Goal: Information Seeking & Learning: Check status

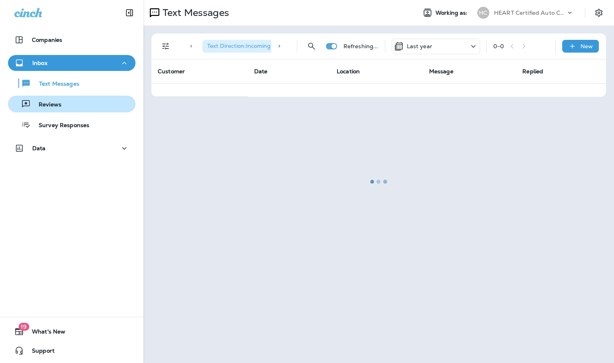
click at [56, 105] on p "Reviews" at bounding box center [46, 105] width 31 height 8
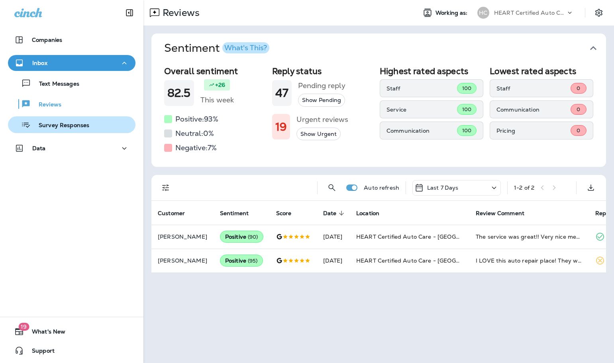
click at [83, 121] on div "Survey Responses" at bounding box center [50, 125] width 78 height 12
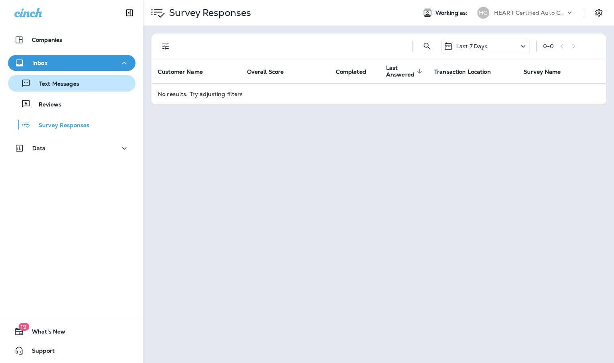
click at [58, 90] on button "Text Messages" at bounding box center [72, 83] width 128 height 17
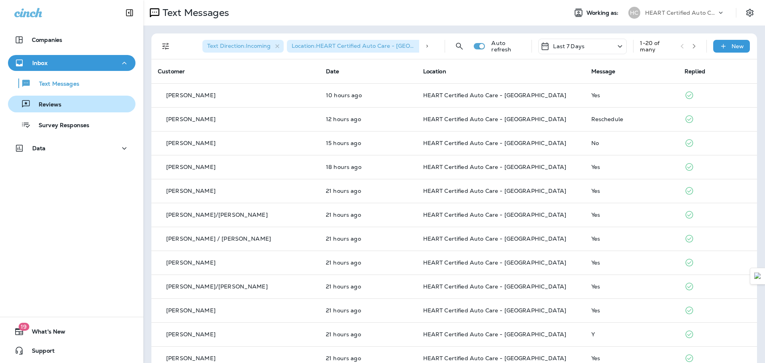
click at [64, 99] on div "Reviews" at bounding box center [71, 104] width 121 height 12
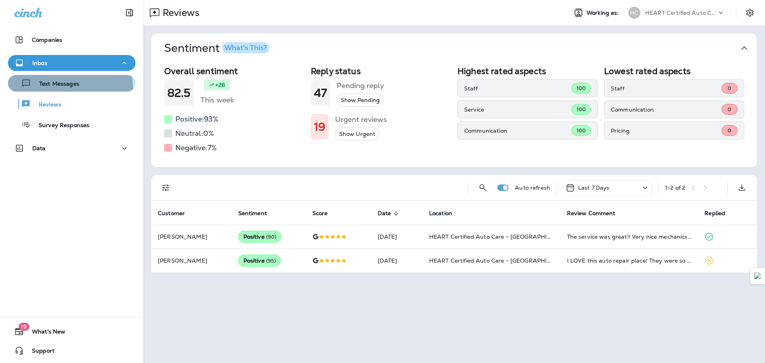
click at [63, 88] on div "Text Messages" at bounding box center [45, 83] width 68 height 12
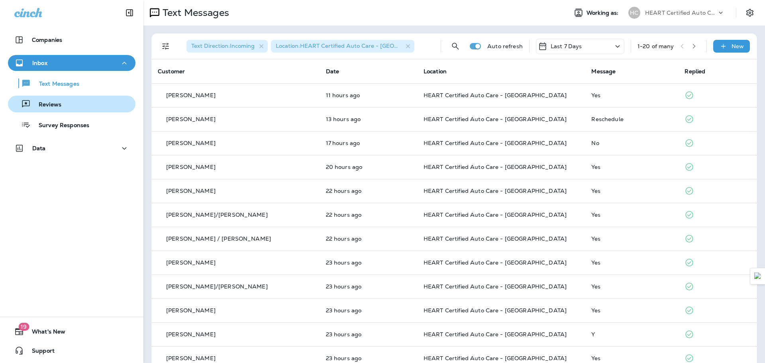
click at [76, 102] on div "Reviews" at bounding box center [71, 104] width 121 height 12
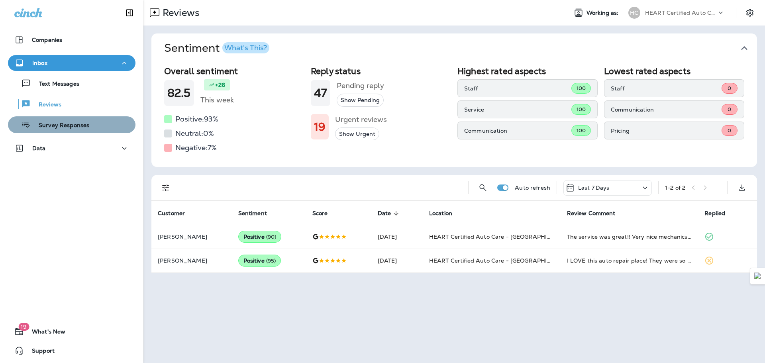
click at [84, 130] on div "Survey Responses" at bounding box center [50, 125] width 78 height 12
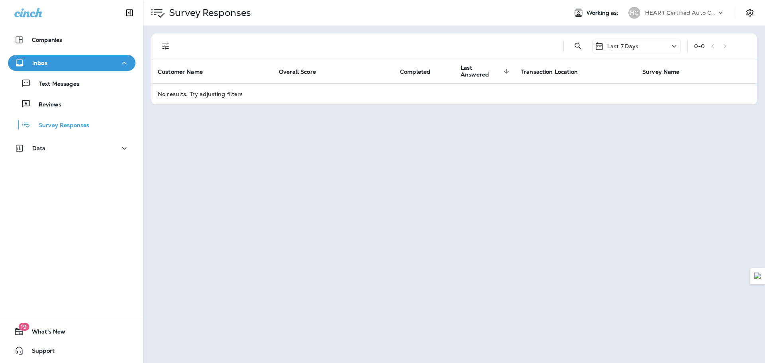
click at [71, 112] on div "Text Messages Reviews Survey Responses" at bounding box center [72, 102] width 128 height 62
click at [60, 106] on p "Reviews" at bounding box center [46, 105] width 31 height 8
